Goal: Task Accomplishment & Management: Manage account settings

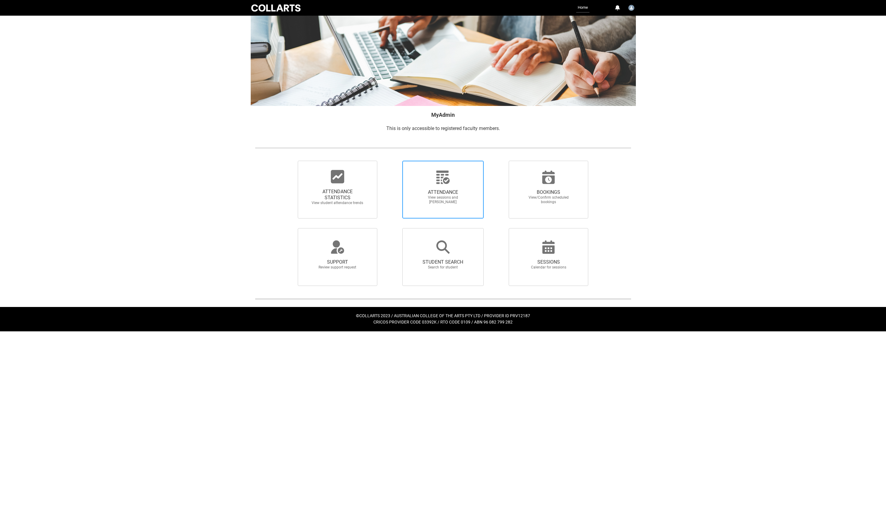
click at [453, 196] on span "ATTENDANCE" at bounding box center [442, 192] width 53 height 6
click at [392, 161] on input "ATTENDANCE View sessions and [PERSON_NAME]" at bounding box center [392, 161] width 0 height 0
radio input "true"
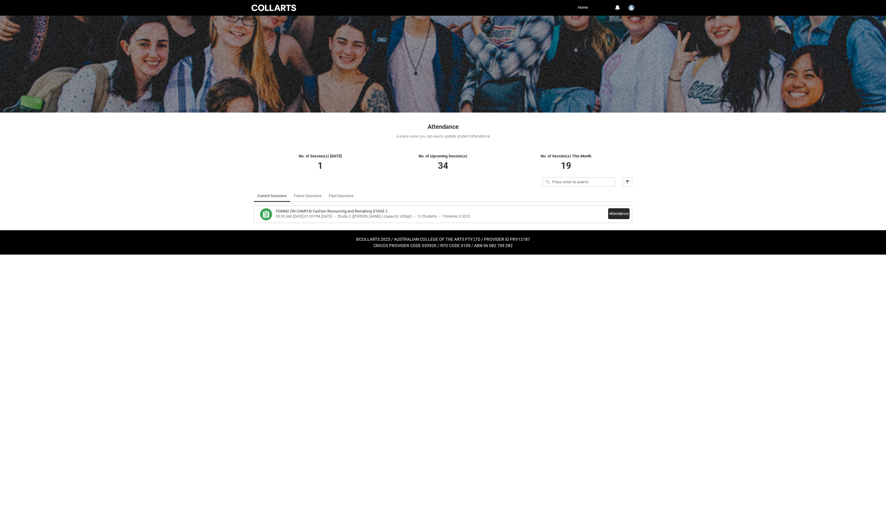
click at [608, 219] on button "Attendance" at bounding box center [618, 213] width 21 height 11
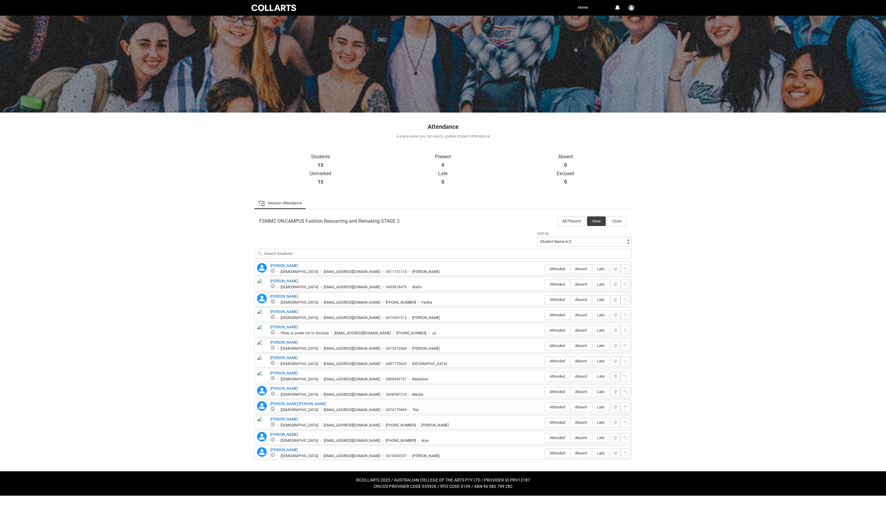
scroll to position [94, 0]
click at [570, 267] on span "Absent" at bounding box center [581, 269] width 22 height 5
click at [570, 269] on input "Absent" at bounding box center [570, 269] width 0 height 0
type lightning-radio-group "Absent"
radio input "true"
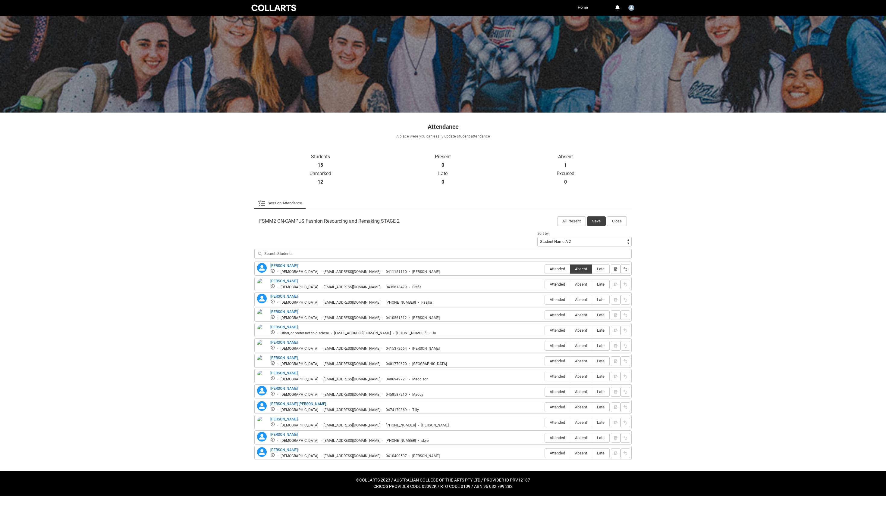
click at [545, 282] on span "Attended" at bounding box center [557, 284] width 25 height 5
click at [545, 284] on input "Attended" at bounding box center [544, 284] width 0 height 0
type lightning-radio-group "Attended"
radio input "true"
click at [545, 296] on label "Attended" at bounding box center [557, 300] width 25 height 9
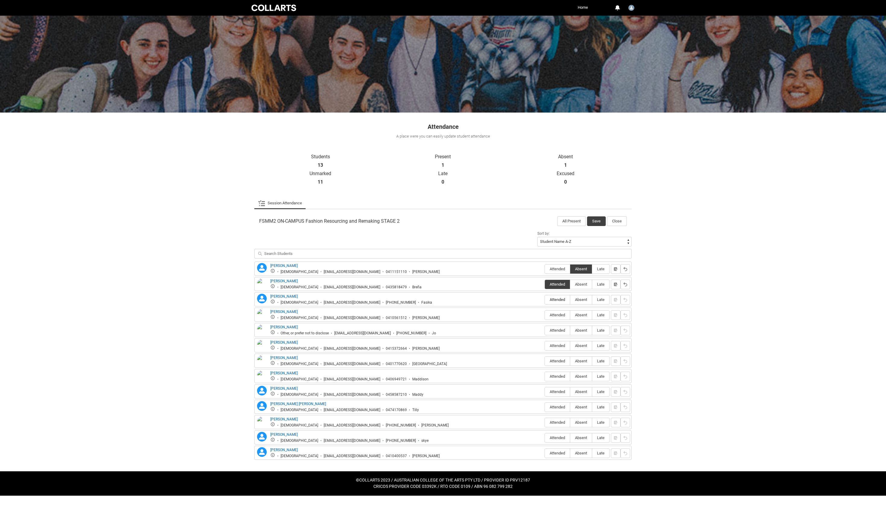
click at [545, 300] on input "Attended" at bounding box center [544, 300] width 0 height 0
type lightning-radio-group "Attended"
radio input "true"
click at [545, 313] on span "Attended" at bounding box center [557, 315] width 25 height 5
click at [545, 315] on input "Attended" at bounding box center [544, 315] width 0 height 0
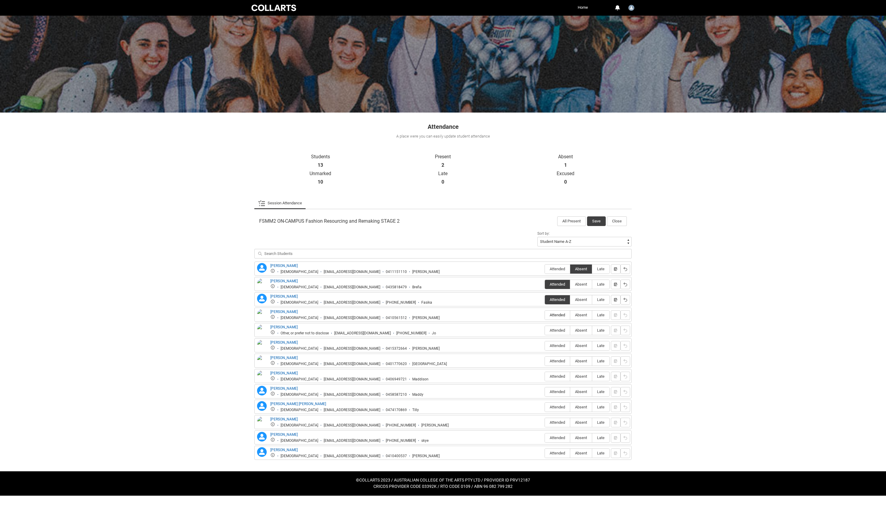
type lightning-radio-group "Attended"
radio input "true"
click at [545, 328] on span "Attended" at bounding box center [557, 330] width 25 height 5
click at [545, 330] on input "Attended" at bounding box center [544, 330] width 0 height 0
type lightning-radio-group "Attended"
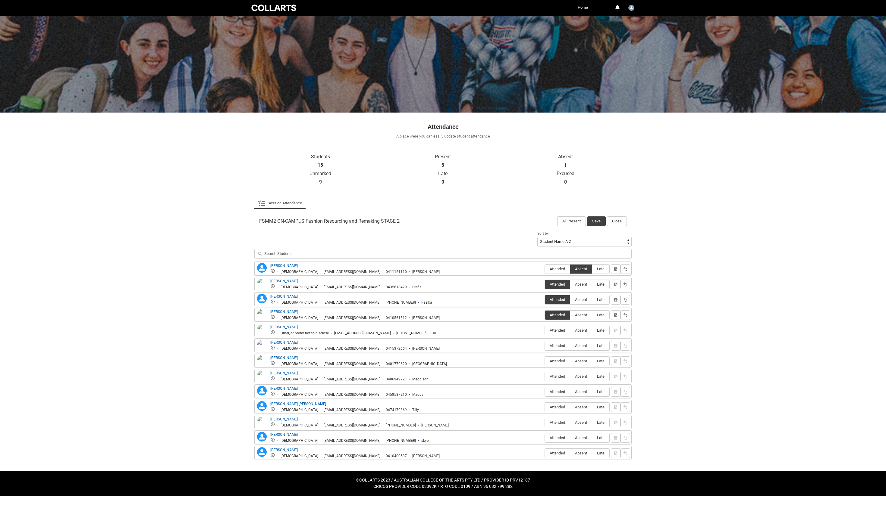
radio input "true"
click at [545, 344] on span "Attended" at bounding box center [557, 346] width 25 height 5
click at [544, 346] on input "Attended" at bounding box center [544, 346] width 0 height 0
type lightning-radio-group "Attended"
radio input "true"
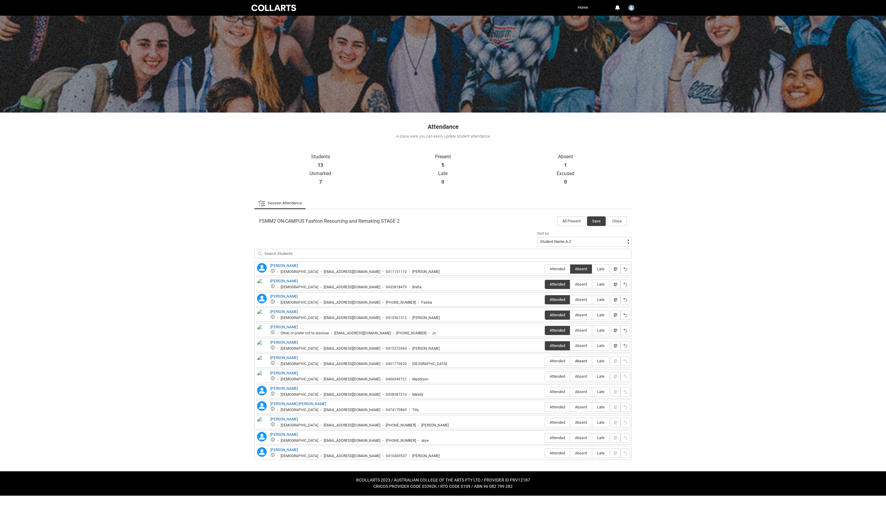
click at [570, 359] on span "Absent" at bounding box center [581, 361] width 22 height 5
click at [570, 361] on input "Absent" at bounding box center [570, 361] width 0 height 0
type lightning-radio-group "Absent"
radio input "true"
click at [570, 374] on span "Absent" at bounding box center [581, 376] width 22 height 5
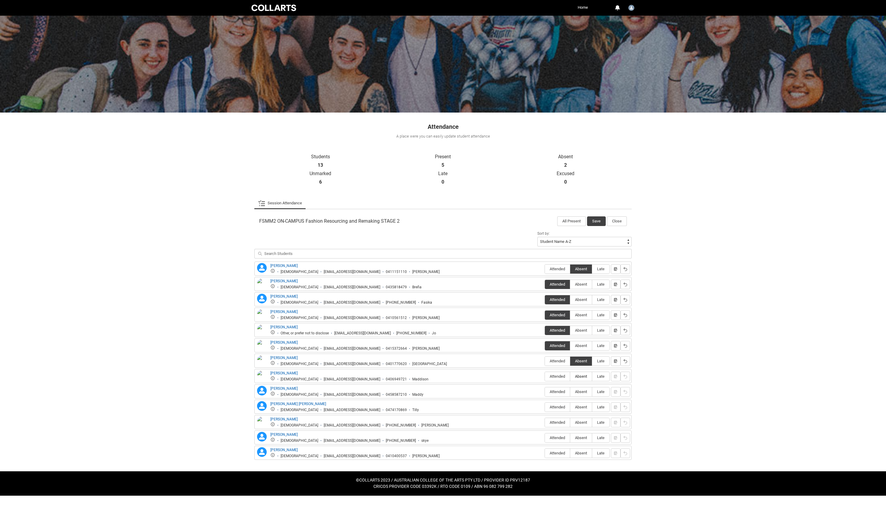
click at [570, 377] on input "Absent" at bounding box center [570, 377] width 0 height 0
type lightning-radio-group "Absent"
radio input "true"
click at [577, 386] on div "[PERSON_NAME] [PERSON_NAME] [DEMOGRAPHIC_DATA] [EMAIL_ADDRESS][DOMAIN_NAME] 045…" at bounding box center [443, 391] width 374 height 11
click at [575, 390] on span "Absent" at bounding box center [581, 392] width 22 height 5
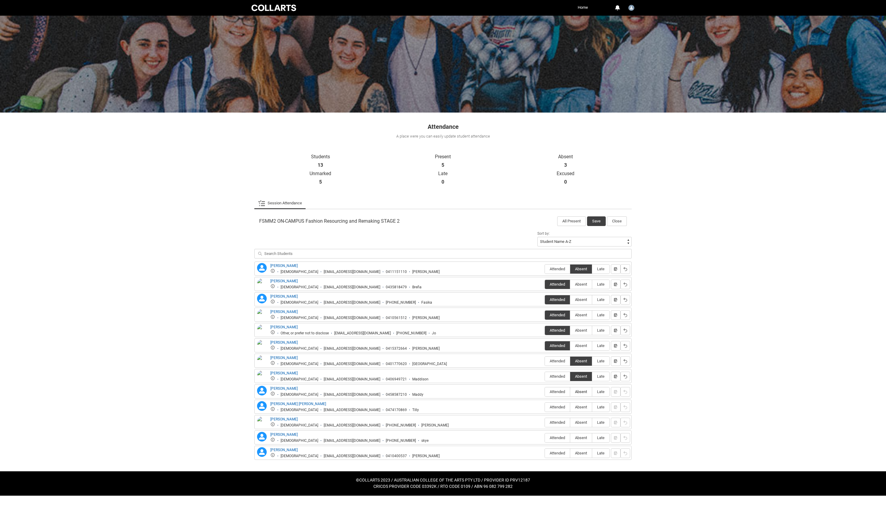
click at [570, 392] on input "Absent" at bounding box center [570, 392] width 0 height 0
type lightning-radio-group "Absent"
radio input "true"
click at [573, 405] on span "Absent" at bounding box center [581, 407] width 22 height 5
click at [570, 407] on input "Absent" at bounding box center [570, 407] width 0 height 0
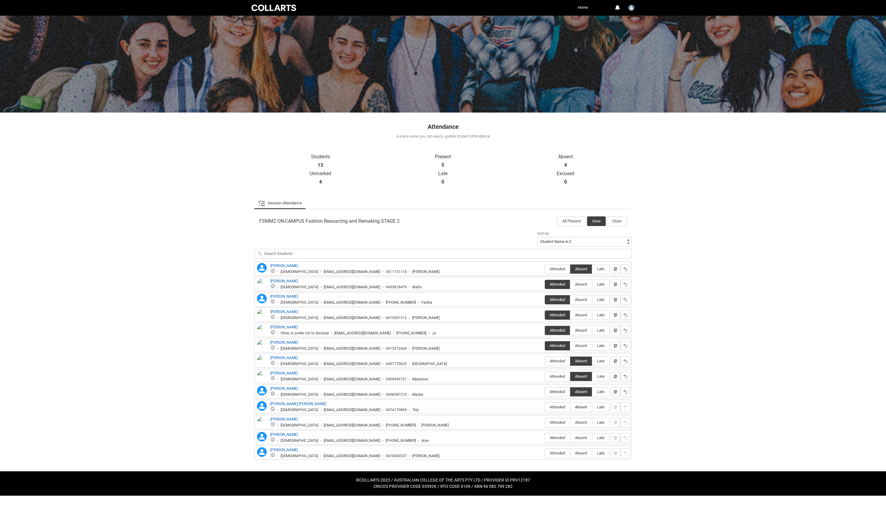
type lightning-radio-group "Absent"
radio input "true"
click at [545, 421] on span "Attended" at bounding box center [557, 423] width 25 height 5
click at [544, 423] on input "Attended" at bounding box center [544, 423] width 0 height 0
type lightning-radio-group "Attended"
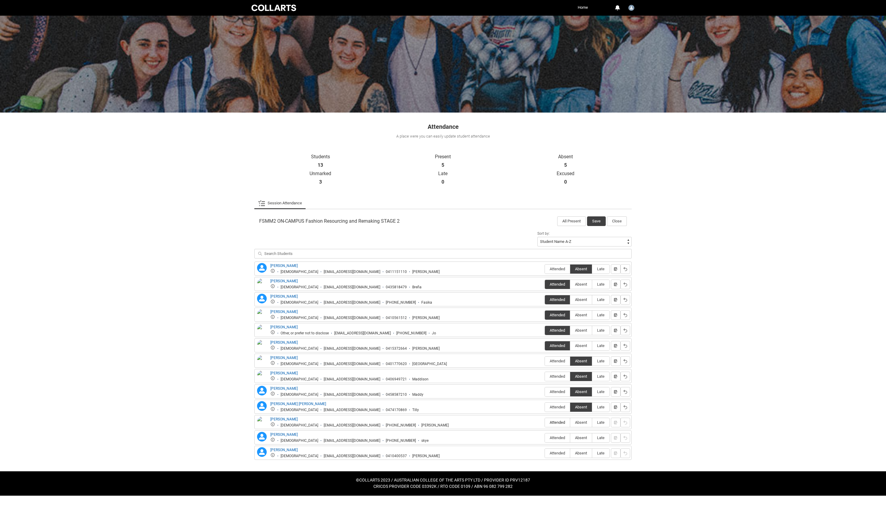
radio input "true"
click at [570, 434] on label "Absent" at bounding box center [581, 438] width 22 height 9
click at [570, 438] on input "Absent" at bounding box center [570, 438] width 0 height 0
type lightning-radio-group "Absent"
radio input "true"
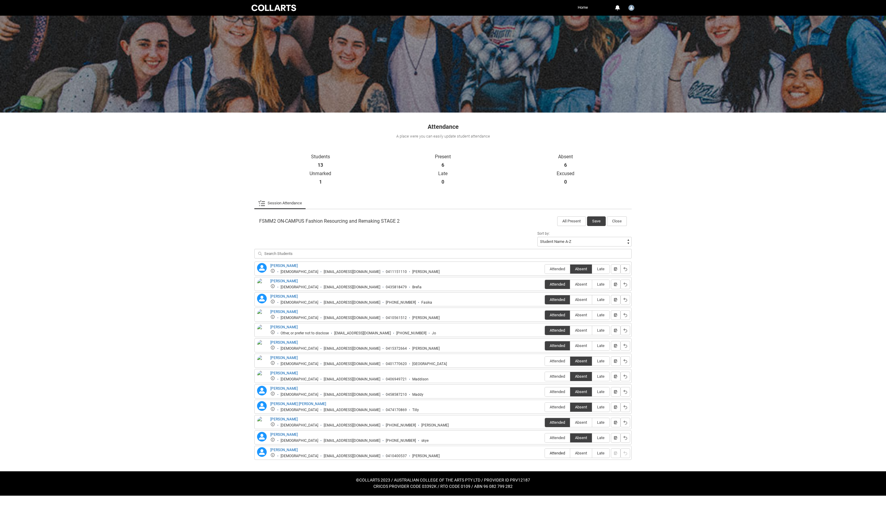
click at [545, 452] on span "Attended" at bounding box center [557, 453] width 25 height 5
click at [544, 453] on input "Attended" at bounding box center [544, 453] width 0 height 0
type lightning-radio-group "Attended"
radio input "true"
click at [587, 217] on button "Save" at bounding box center [596, 222] width 19 height 10
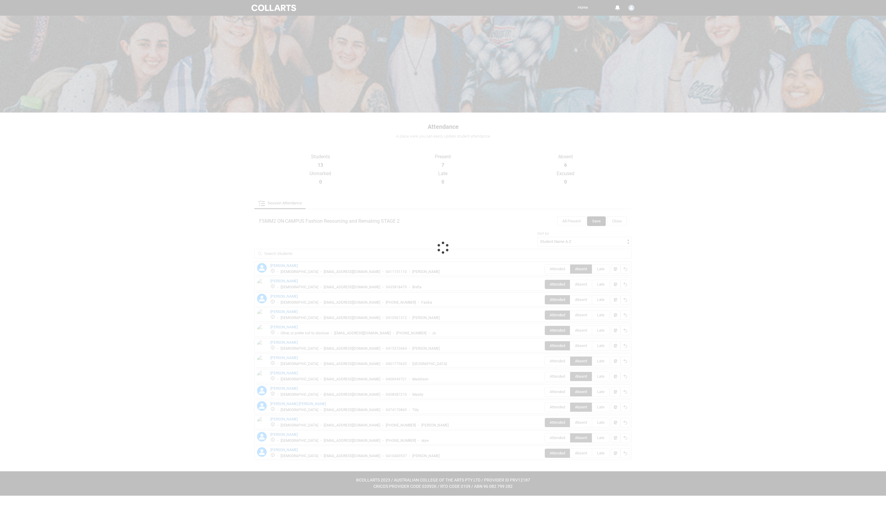
scroll to position [0, 0]
